Goal: Transaction & Acquisition: Purchase product/service

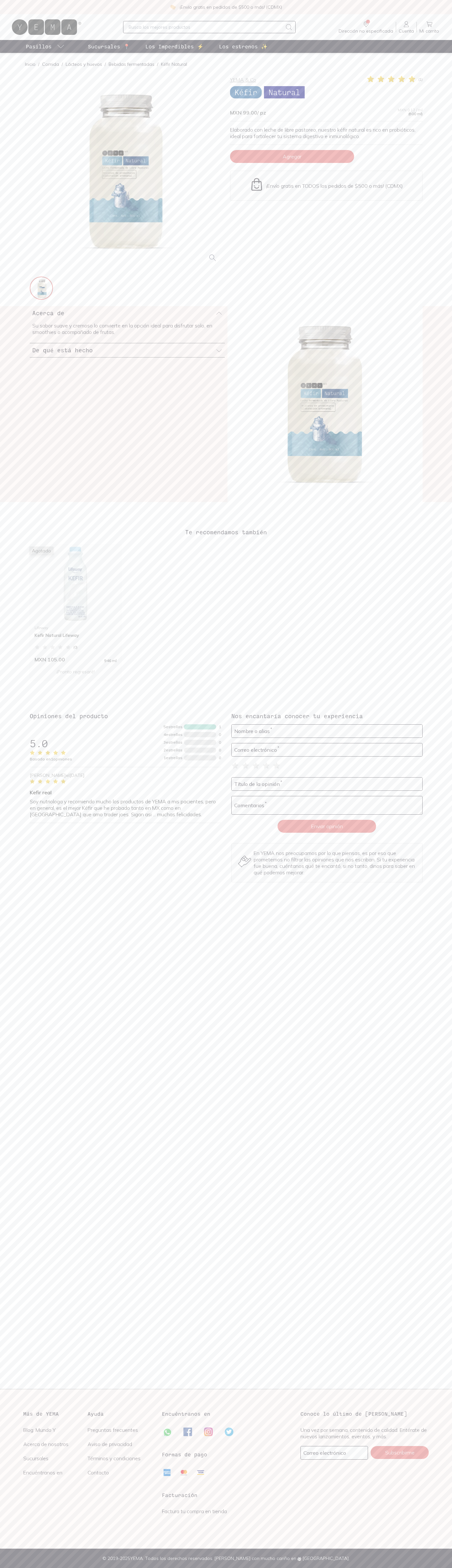
click at [292, 156] on span "Agregar" at bounding box center [292, 156] width 19 height 7
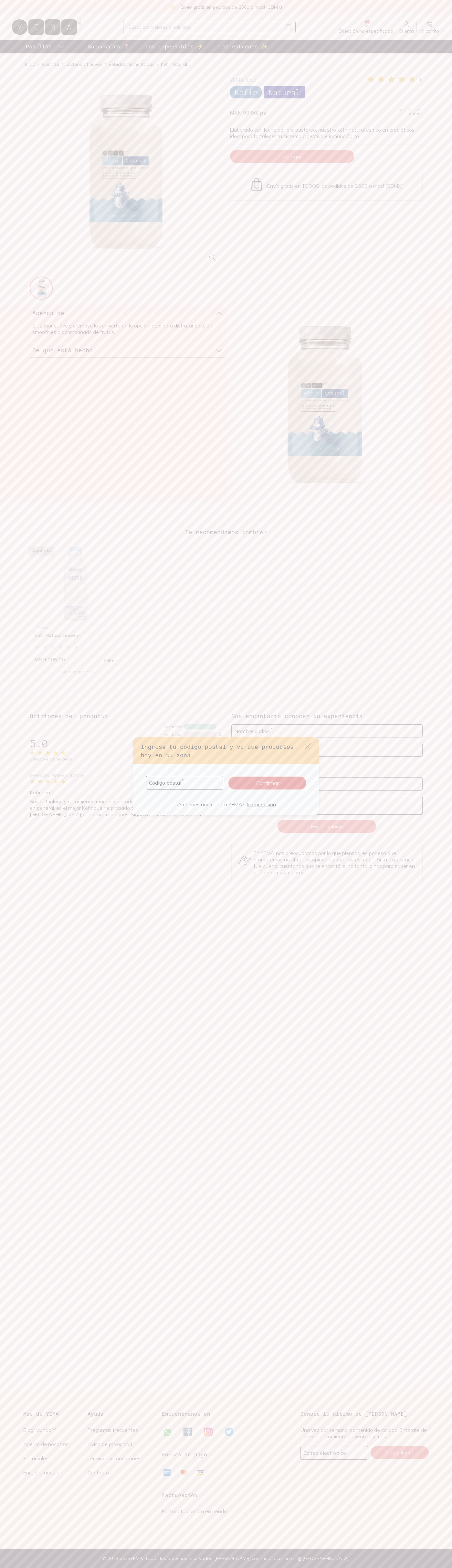
click at [308, 746] on icon "default" at bounding box center [308, 746] width 6 height 6
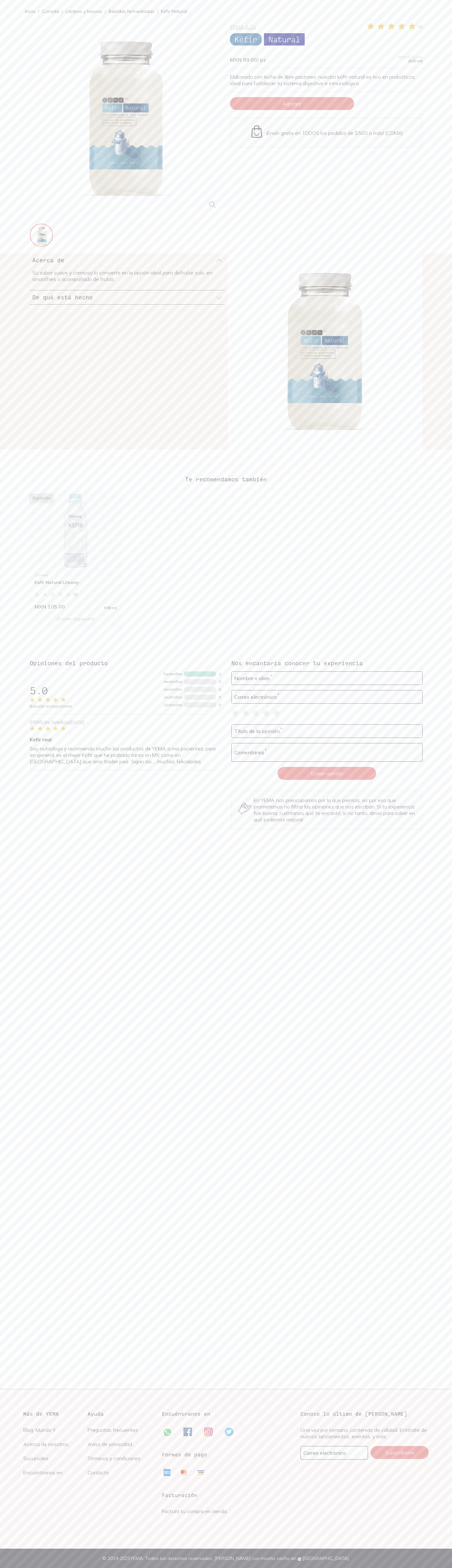
click at [256, 131] on img at bounding box center [256, 131] width 14 height 14
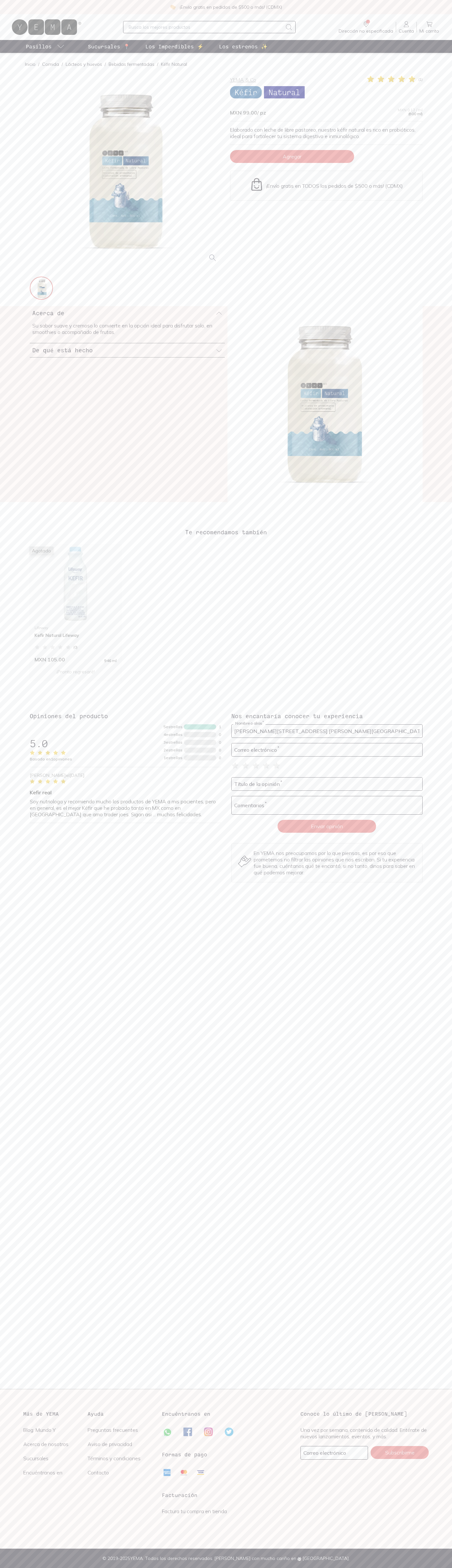
type input "Montes Urales 445, Col. Lomas de Chapultepec"
type input "johnsmith001@storebotmail.joonix.net"
click at [412, 79] on icon at bounding box center [412, 79] width 7 height 6
